Goal: Check status

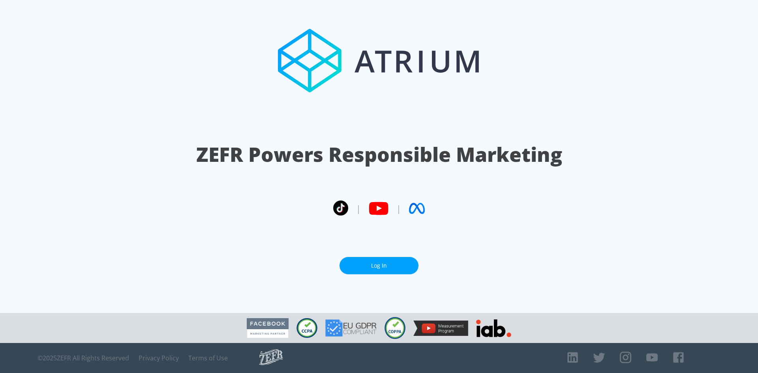
click at [404, 258] on link "Log In" at bounding box center [379, 266] width 79 height 18
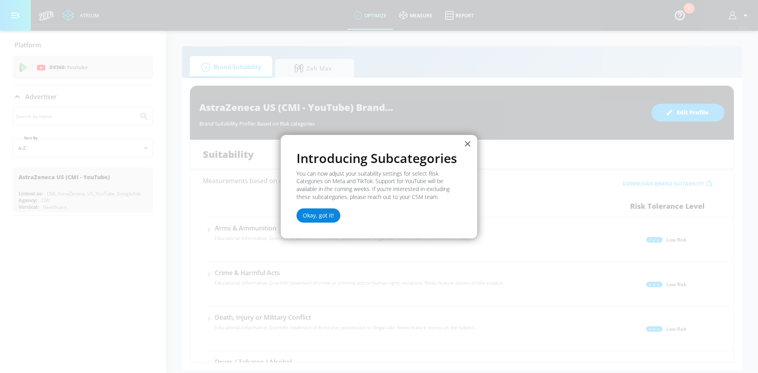
click at [325, 216] on button "Okay, got it!" at bounding box center [319, 215] width 44 height 14
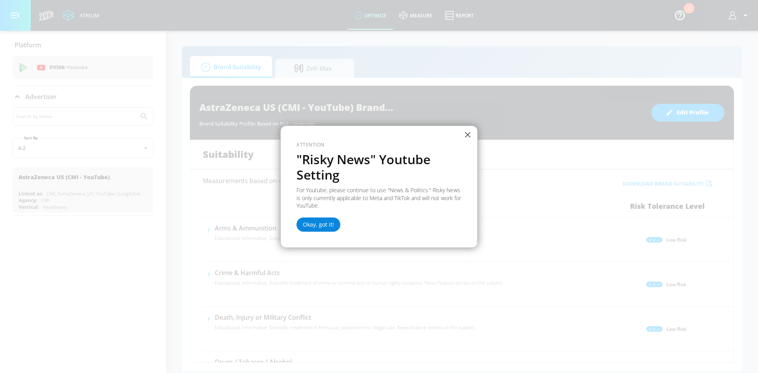
click at [323, 220] on button "Okay, got it!" at bounding box center [319, 225] width 44 height 14
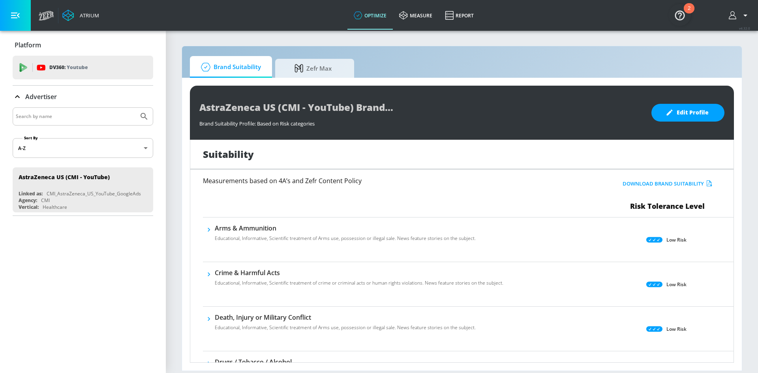
click at [143, 144] on body "Atrium optimize measure Report optimize measure Report v 4.32.0 Platform DV360:…" at bounding box center [379, 186] width 758 height 373
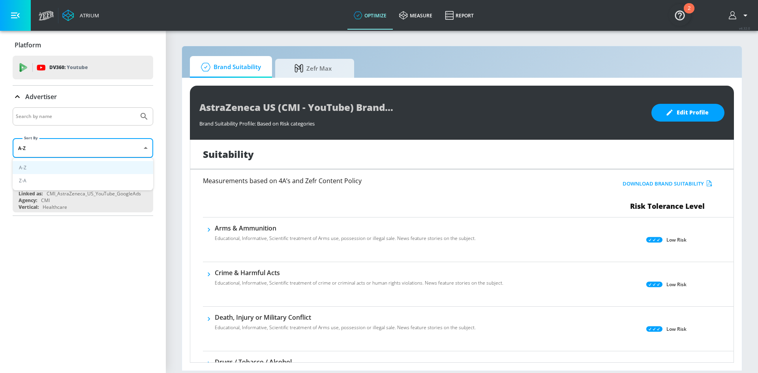
click at [143, 144] on div at bounding box center [379, 186] width 758 height 373
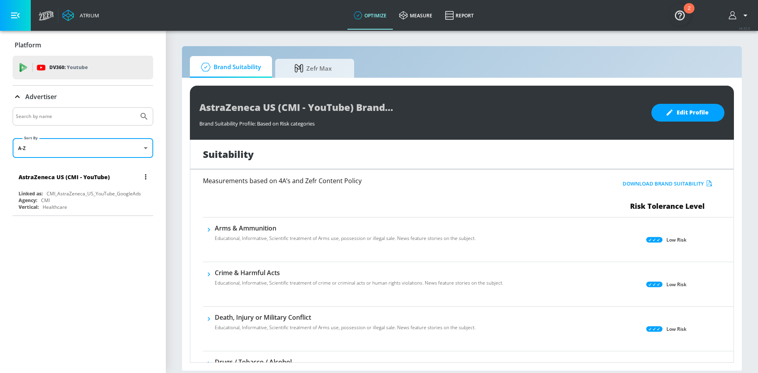
click at [103, 203] on div "Agency: CMI" at bounding box center [85, 200] width 133 height 7
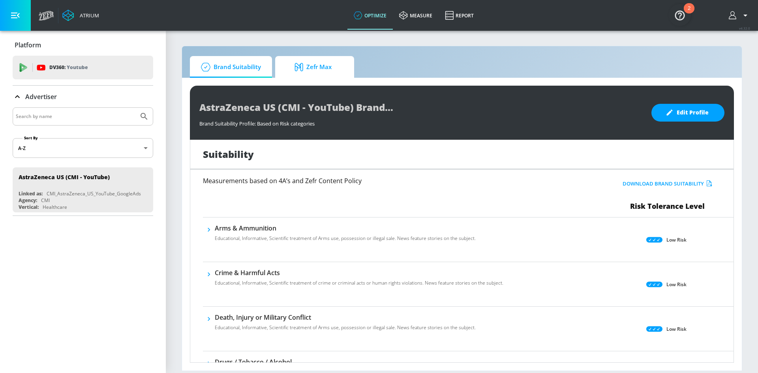
drag, startPoint x: 278, startPoint y: 68, endPoint x: 285, endPoint y: 67, distance: 7.6
click at [278, 68] on link "Zefr Max" at bounding box center [314, 67] width 79 height 22
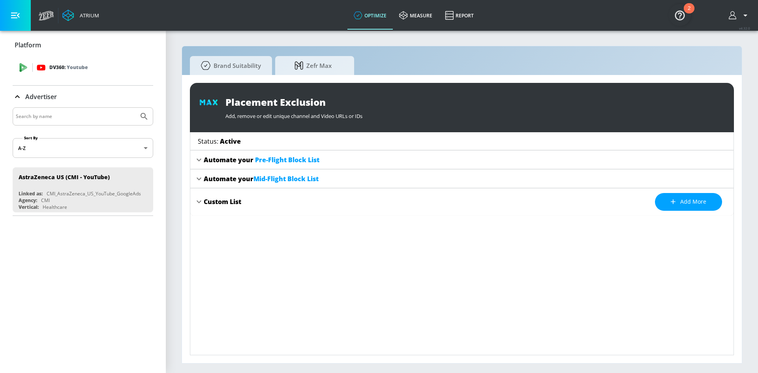
click at [40, 66] on icon at bounding box center [41, 68] width 8 height 6
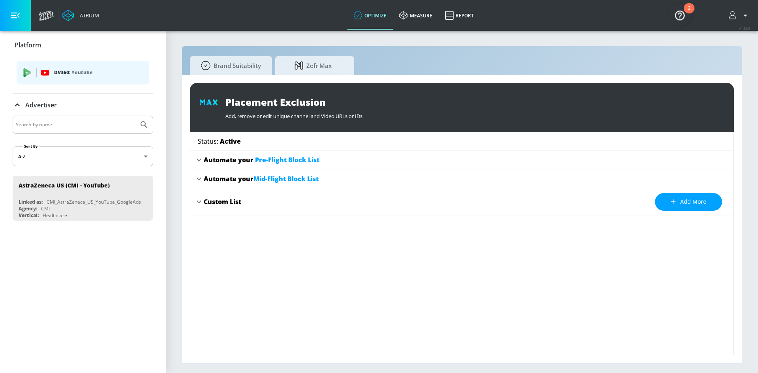
click at [40, 66] on div "DV360: Youtube" at bounding box center [83, 73] width 133 height 24
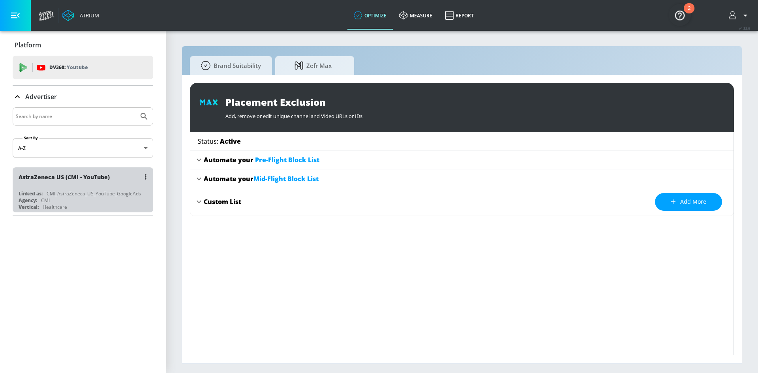
click at [86, 185] on div "AstraZeneca US (CMI - YouTube)" at bounding box center [85, 176] width 133 height 19
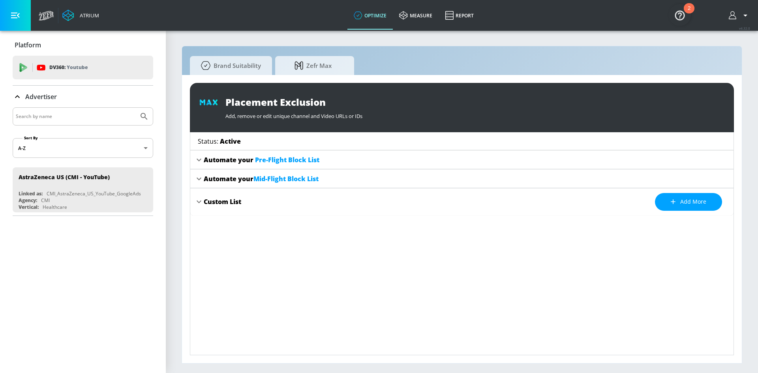
click at [11, 15] on icon "button" at bounding box center [15, 15] width 9 height 9
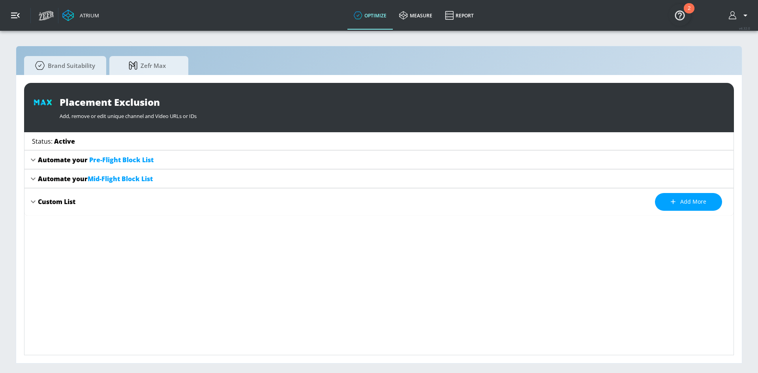
click at [11, 15] on icon "button" at bounding box center [15, 15] width 9 height 9
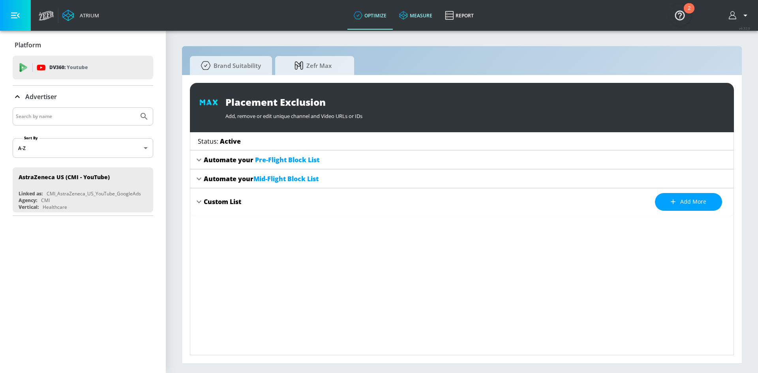
click at [419, 23] on link "measure" at bounding box center [416, 15] width 46 height 28
